Goal: Browse casually

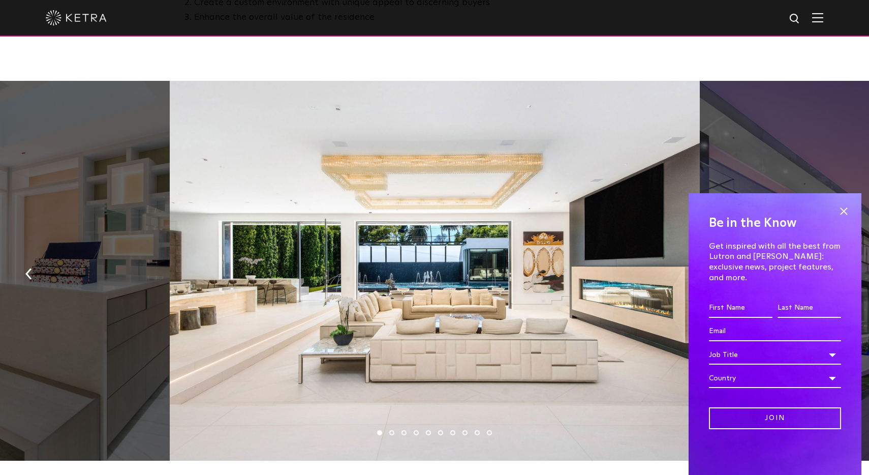
scroll to position [676, 0]
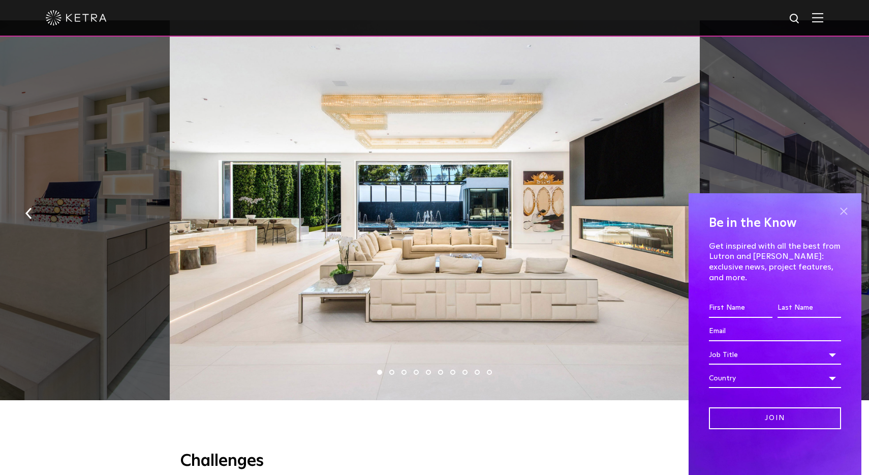
click at [846, 218] on span at bounding box center [843, 210] width 15 height 15
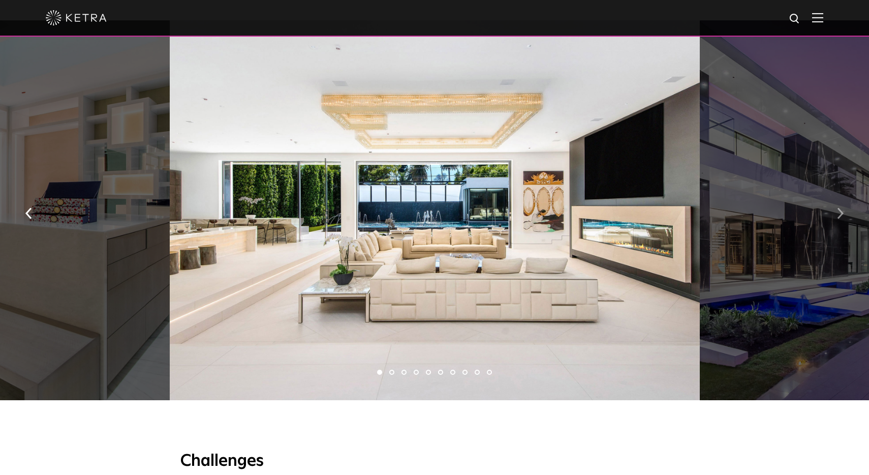
click at [838, 214] on img "button" at bounding box center [840, 213] width 7 height 11
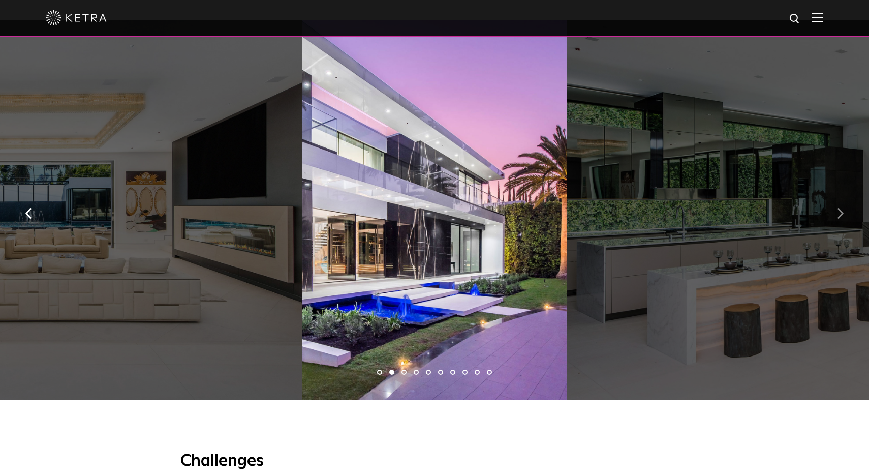
click at [838, 214] on img "button" at bounding box center [840, 213] width 7 height 11
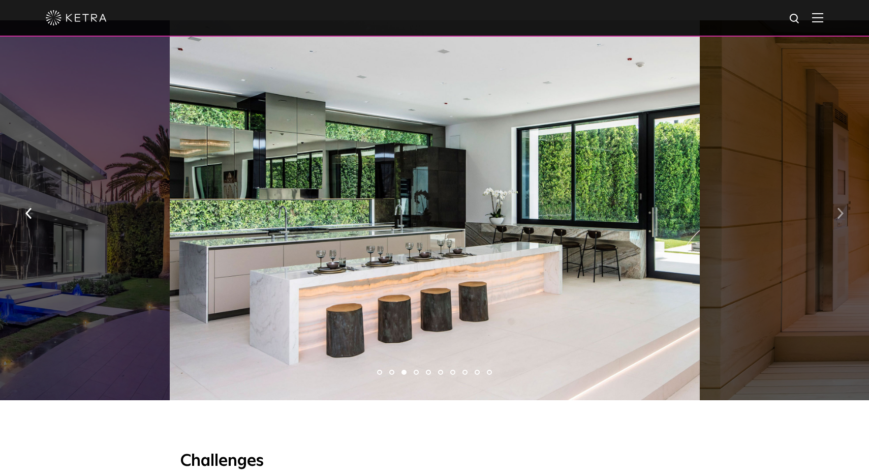
click at [838, 214] on img "button" at bounding box center [840, 213] width 7 height 11
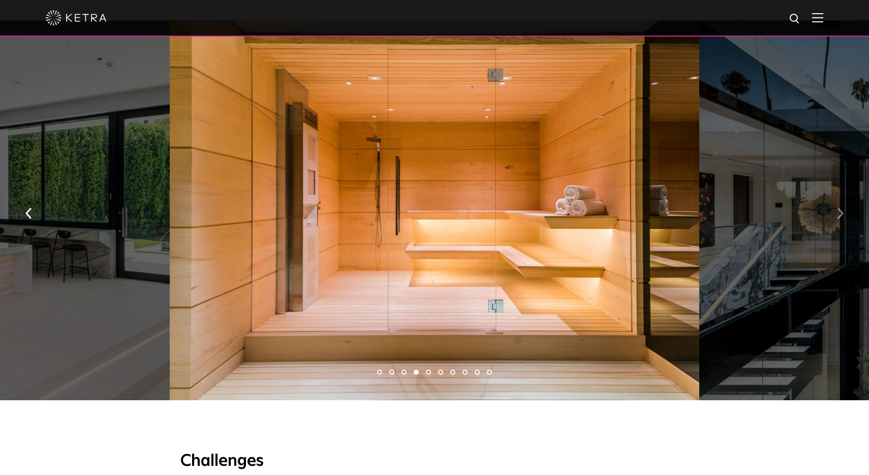
click at [839, 215] on img "button" at bounding box center [840, 213] width 7 height 11
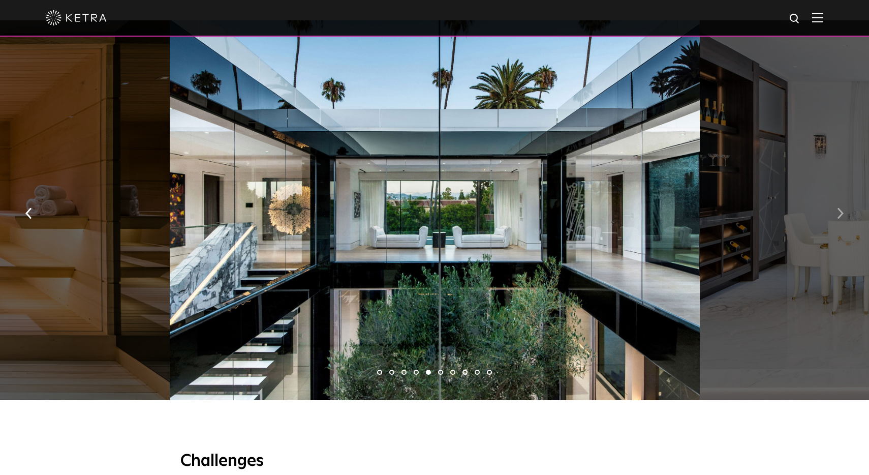
click at [839, 215] on img "button" at bounding box center [840, 213] width 7 height 11
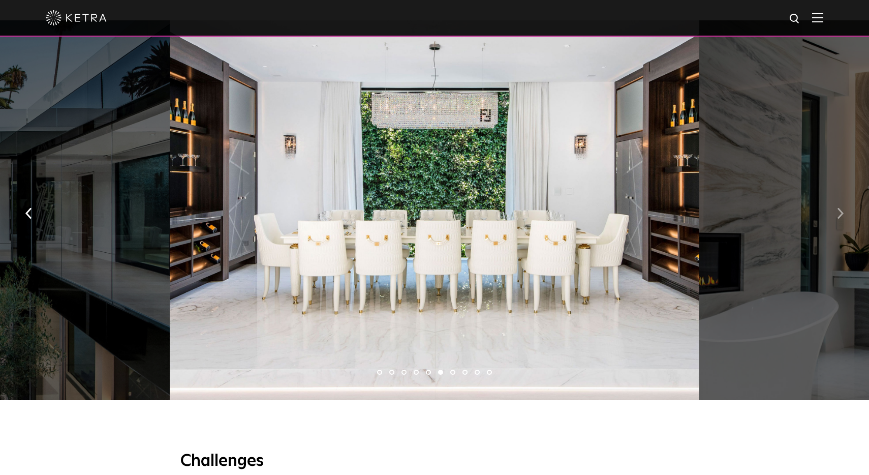
click at [839, 215] on img "button" at bounding box center [840, 213] width 7 height 11
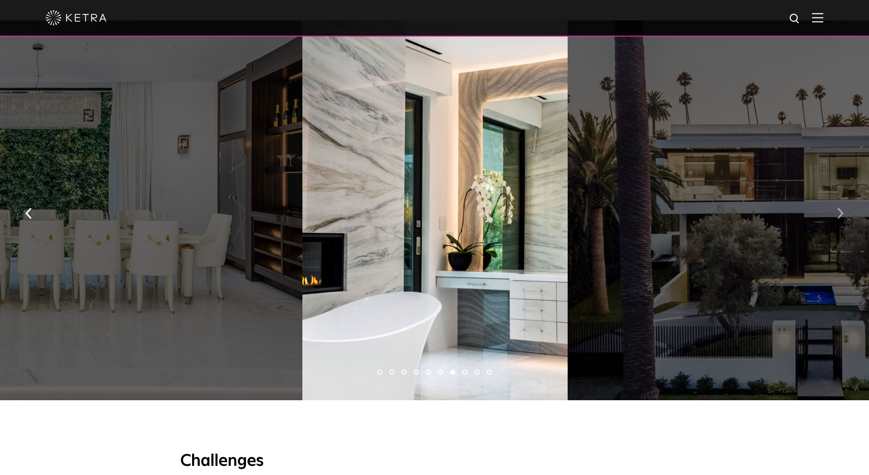
click at [839, 214] on img "button" at bounding box center [840, 213] width 7 height 11
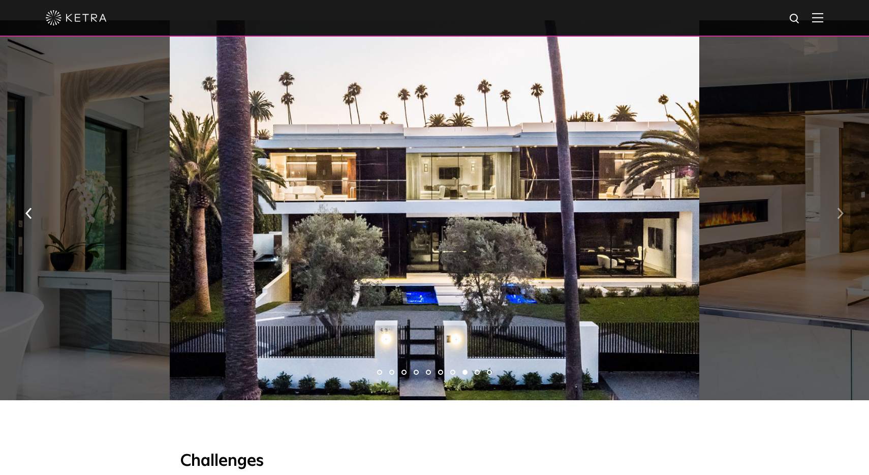
click at [837, 216] on img "button" at bounding box center [840, 213] width 7 height 11
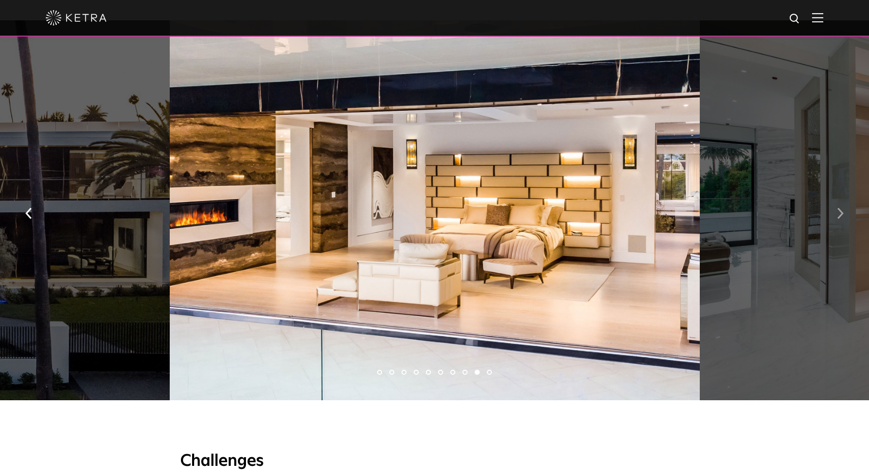
click at [837, 216] on img "button" at bounding box center [840, 213] width 7 height 11
